Goal: Information Seeking & Learning: Compare options

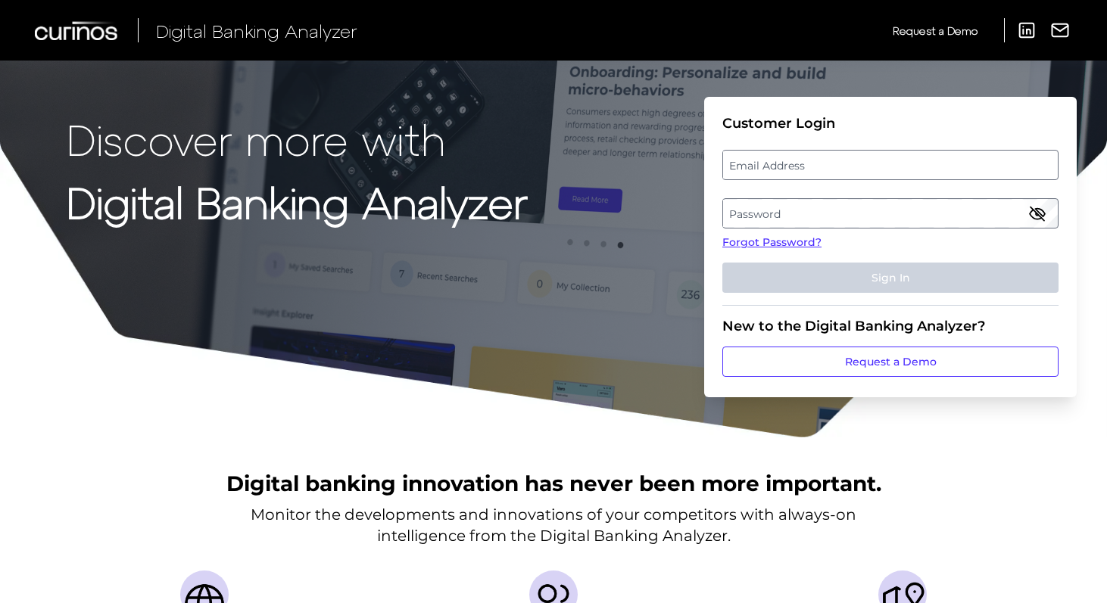
click at [820, 171] on label "Email Address" at bounding box center [890, 164] width 334 height 27
click at [820, 171] on input "email" at bounding box center [890, 165] width 336 height 30
type input "[EMAIL_ADDRESS][PERSON_NAME][DOMAIN_NAME]"
click at [756, 201] on label "Password" at bounding box center [890, 213] width 334 height 27
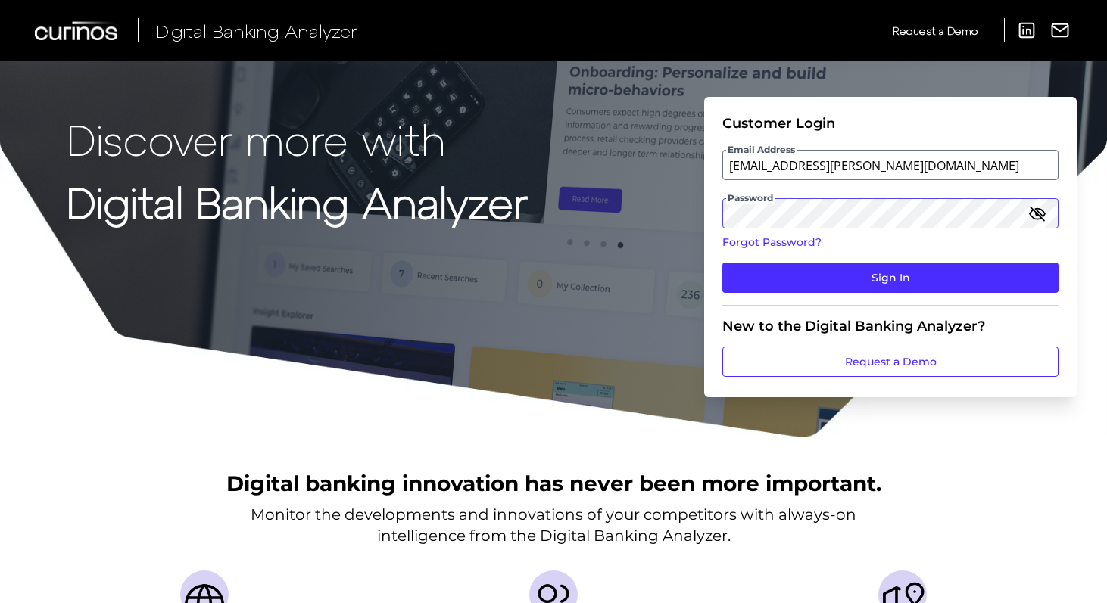
click at [722, 263] on button "Sign In" at bounding box center [890, 278] width 336 height 30
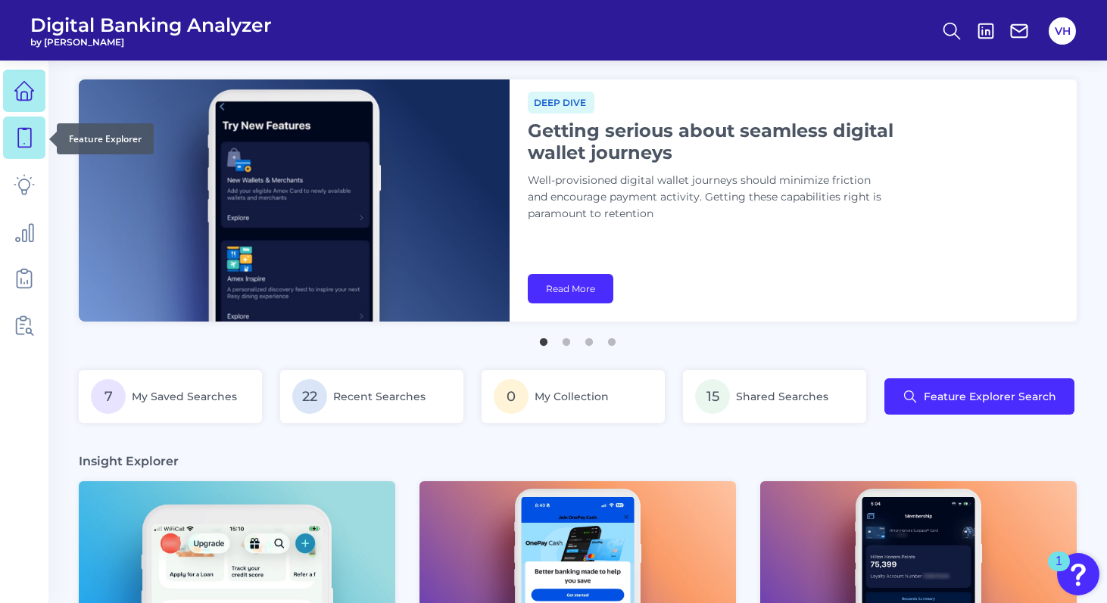
click at [6, 148] on link at bounding box center [24, 138] width 42 height 42
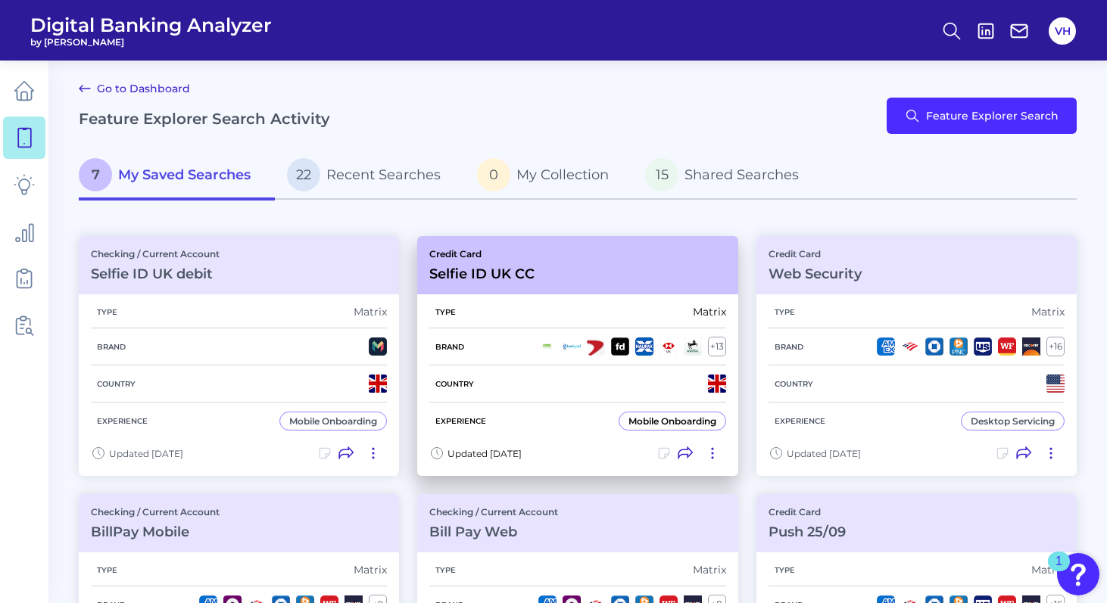
click at [573, 272] on div "Credit Card Selfie ID UK CC" at bounding box center [577, 265] width 320 height 58
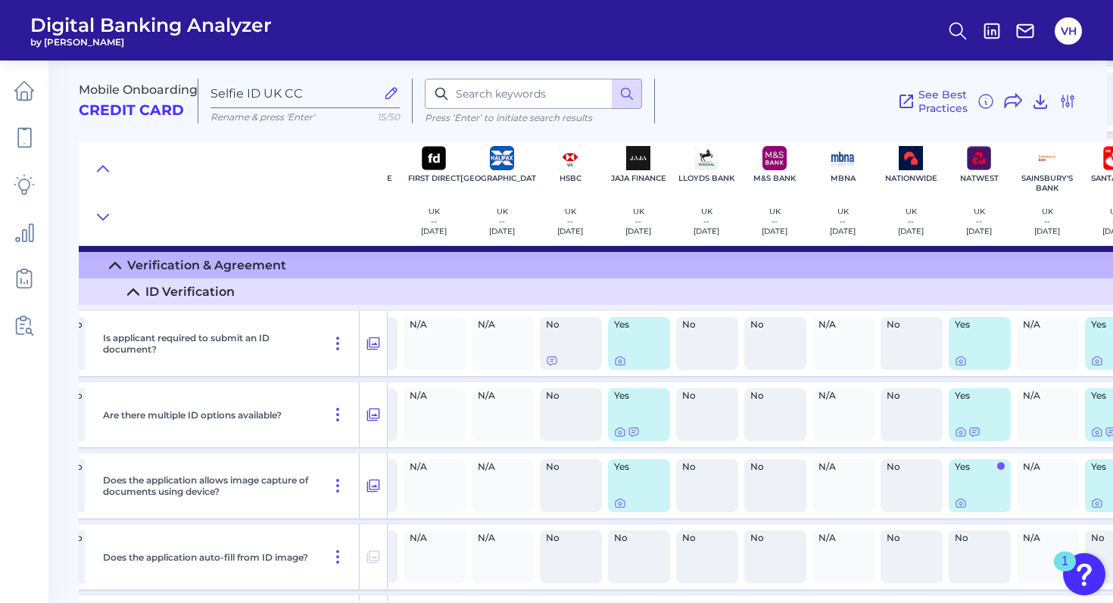
scroll to position [1781, 344]
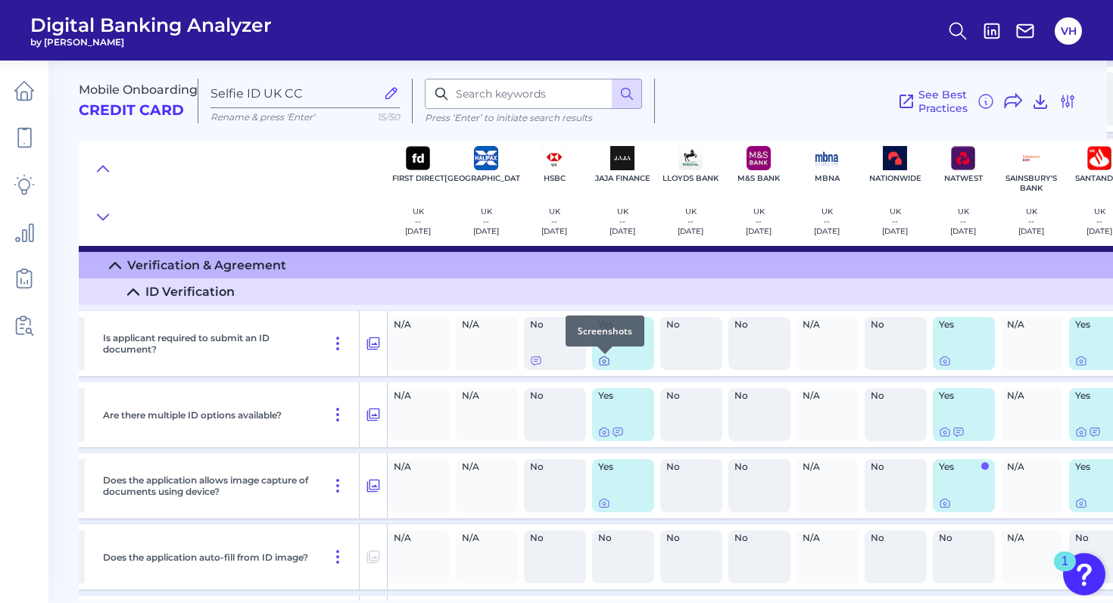
click at [605, 363] on icon at bounding box center [604, 361] width 12 height 12
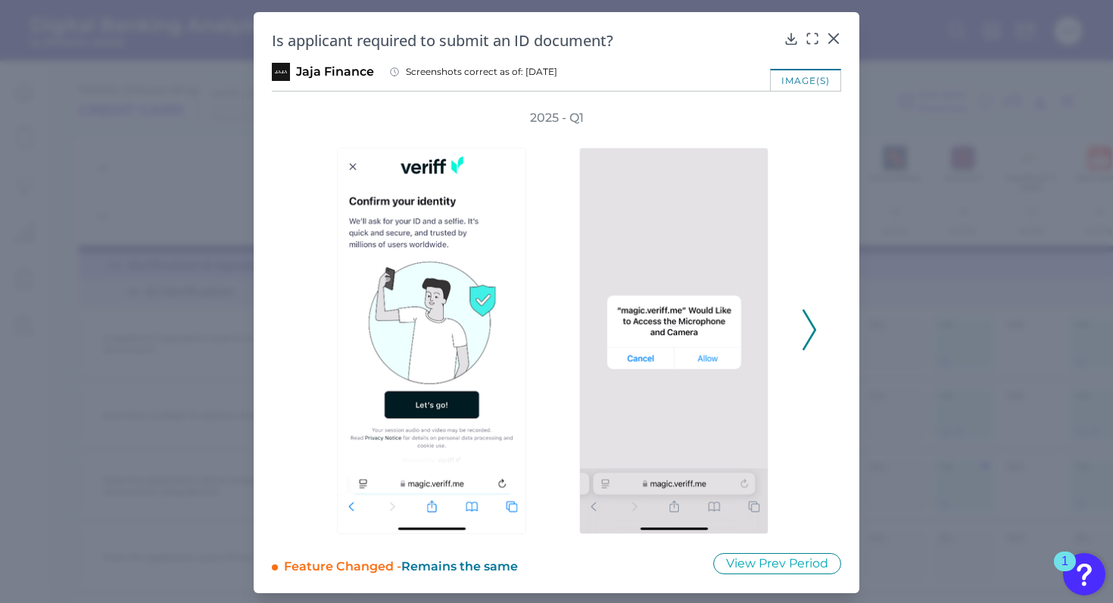
click at [813, 330] on button at bounding box center [808, 330] width 15 height 41
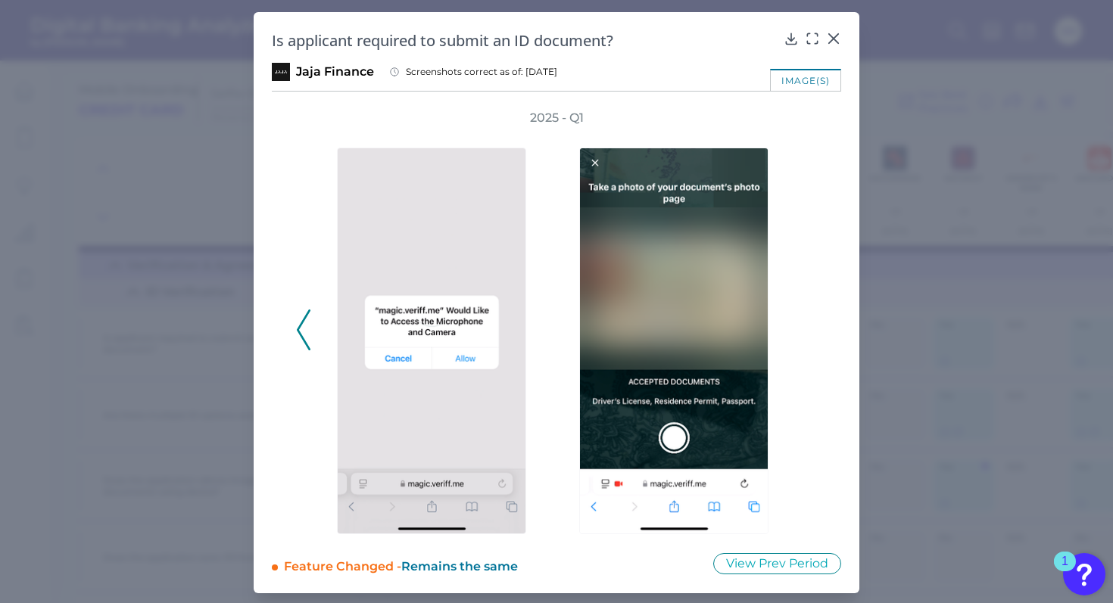
click at [811, 330] on div "2025 - Q1" at bounding box center [556, 322] width 521 height 425
click at [832, 36] on icon at bounding box center [833, 38] width 15 height 15
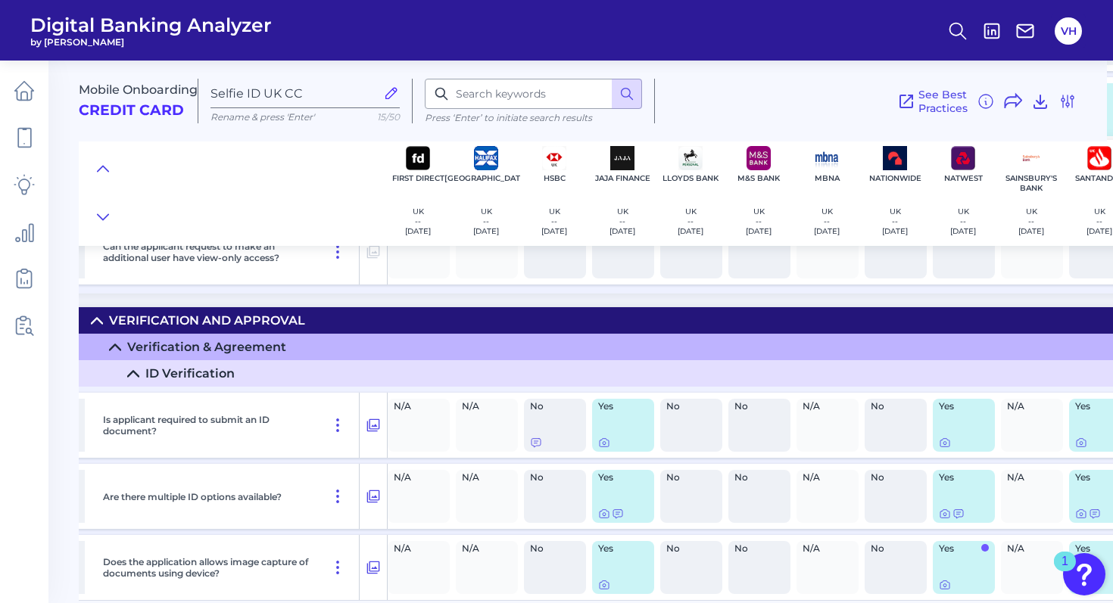
scroll to position [1729, 344]
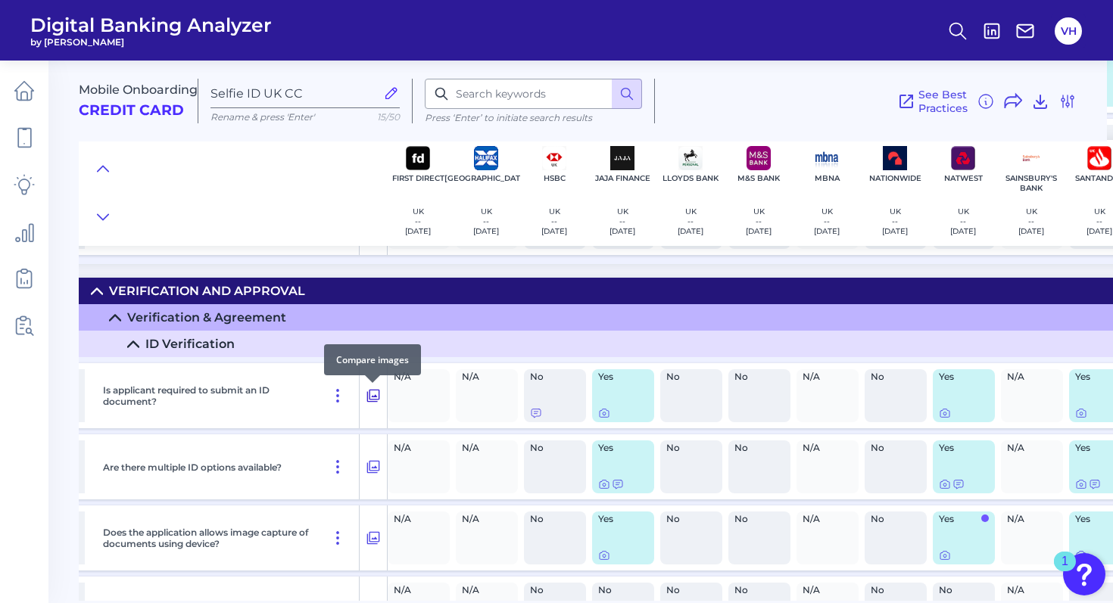
click at [376, 397] on icon at bounding box center [373, 396] width 15 height 18
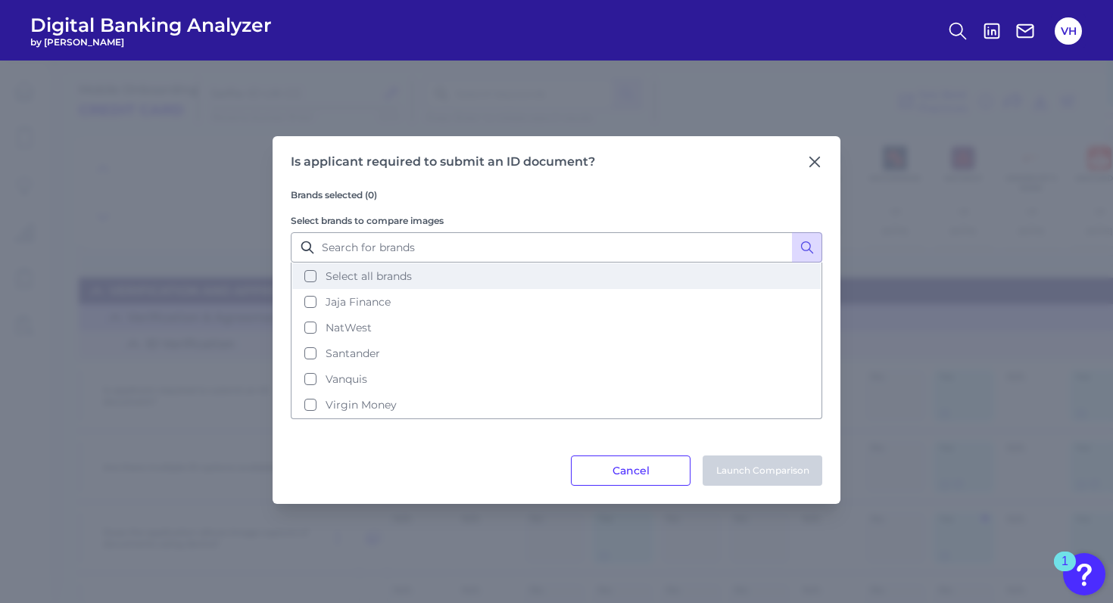
click at [458, 282] on button "Select all brands" at bounding box center [556, 276] width 528 height 26
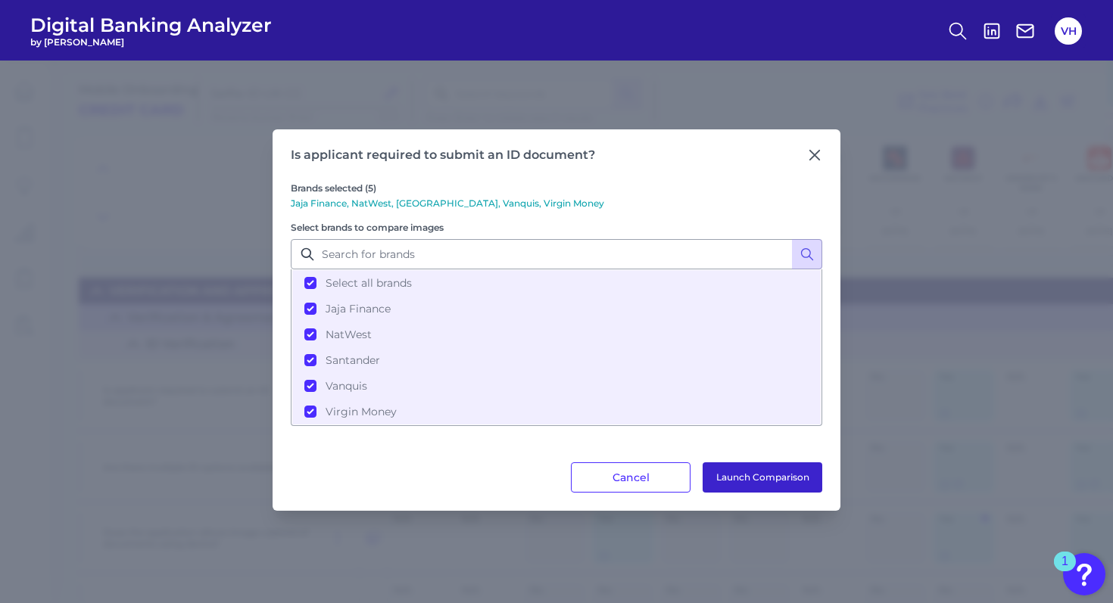
click at [761, 479] on button "Launch Comparison" at bounding box center [762, 477] width 120 height 30
